Goal: Navigation & Orientation: Find specific page/section

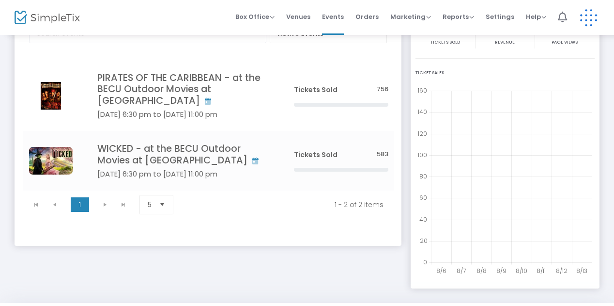
scroll to position [101, 0]
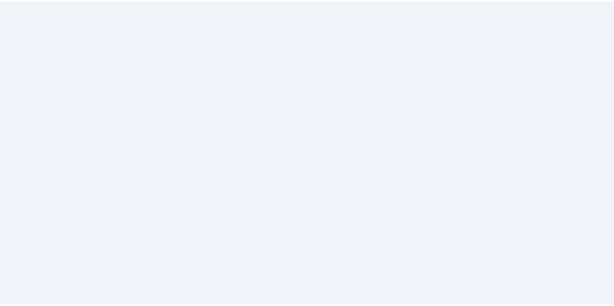
scroll to position [49, 0]
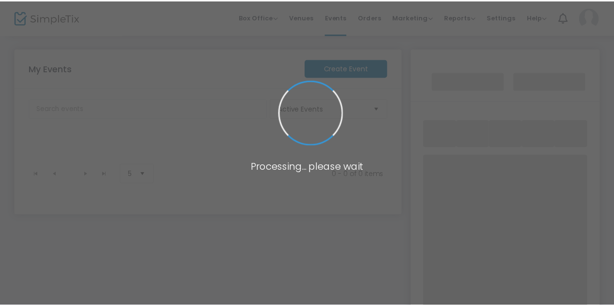
scroll to position [8, 0]
